Goal: Task Accomplishment & Management: Manage account settings

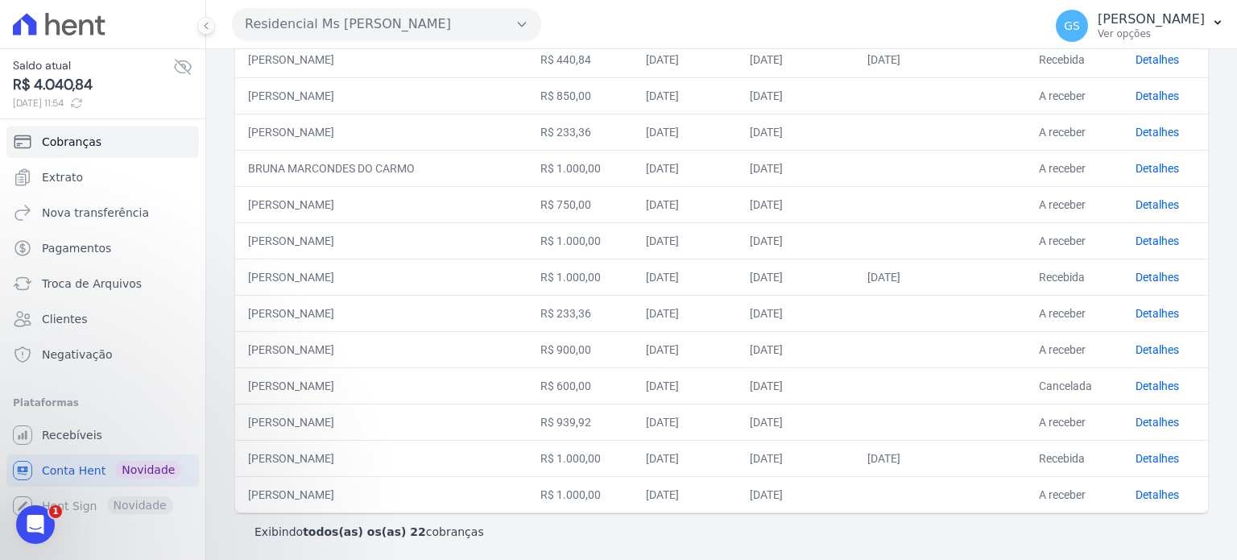
scroll to position [53, 0]
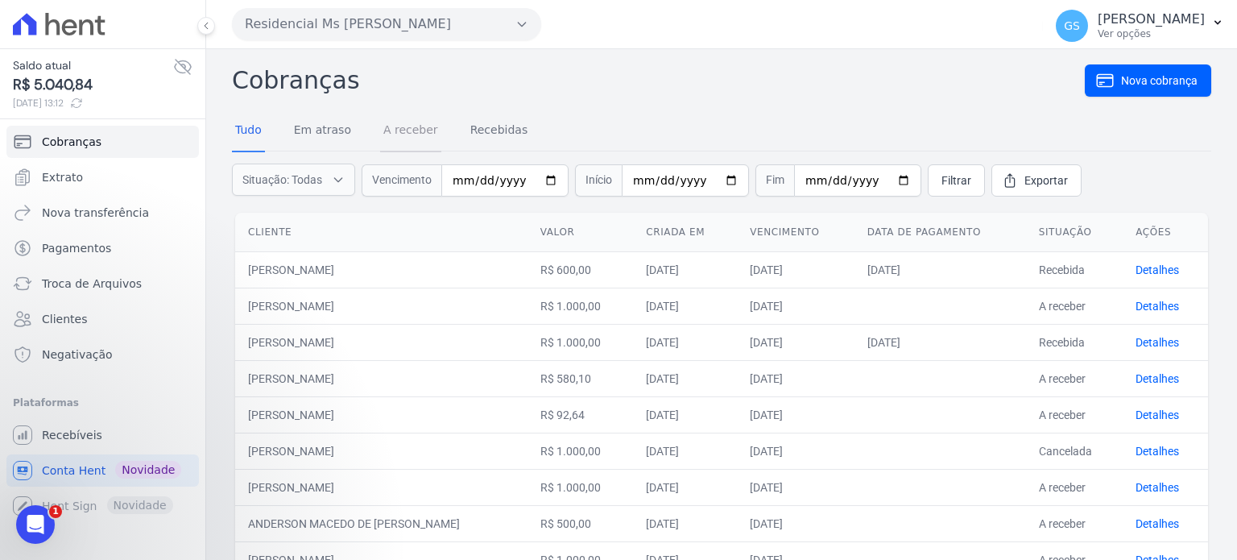
click at [413, 133] on link "A receber" at bounding box center [410, 131] width 61 height 42
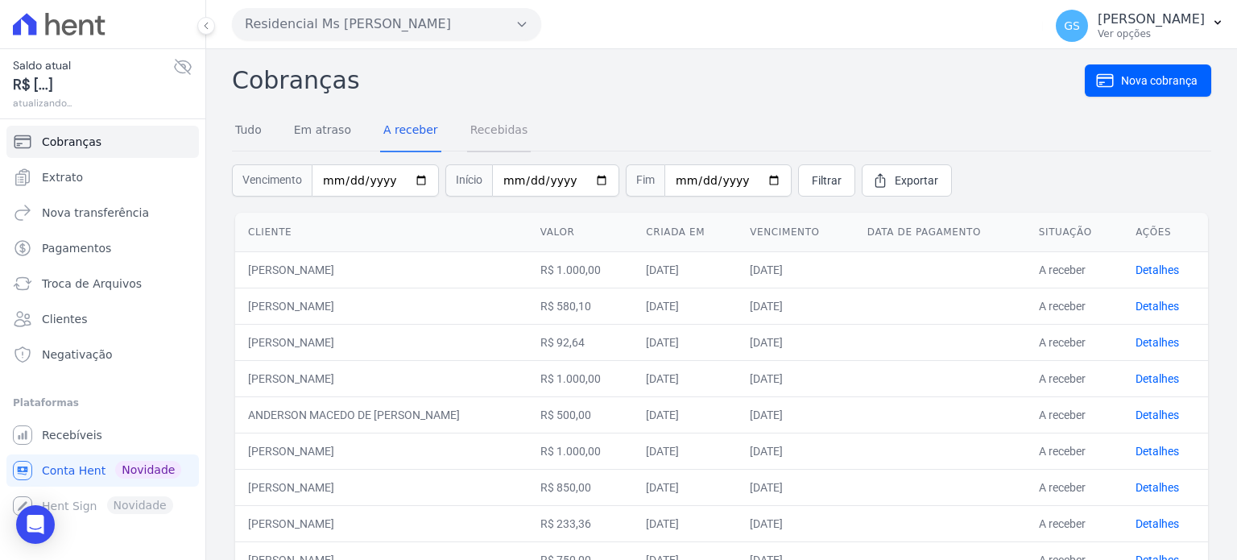
click at [480, 131] on link "Recebidas" at bounding box center [499, 131] width 64 height 42
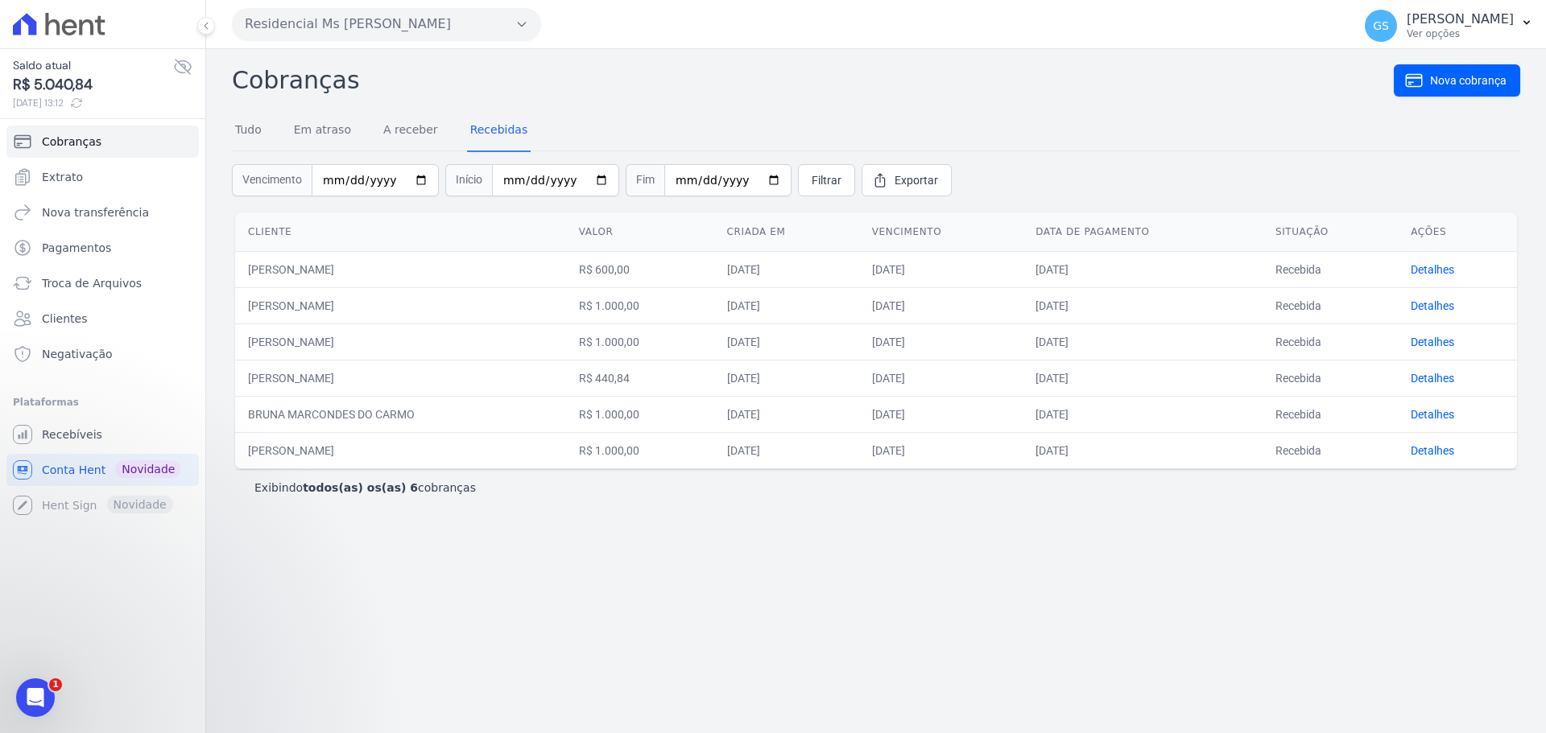
click at [784, 492] on div "Exibindo todos(as) os(as) 6 cobranças" at bounding box center [875, 488] width 1243 height 16
